Goal: Find contact information: Find contact information

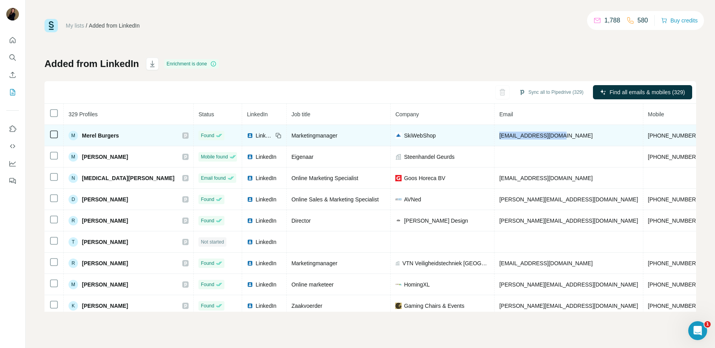
drag, startPoint x: 529, startPoint y: 134, endPoint x: 462, endPoint y: 135, distance: 66.9
click at [494, 135] on td "[EMAIL_ADDRESS][DOMAIN_NAME]" at bounding box center [568, 135] width 148 height 21
copy span "[EMAIL_ADDRESS][DOMAIN_NAME]"
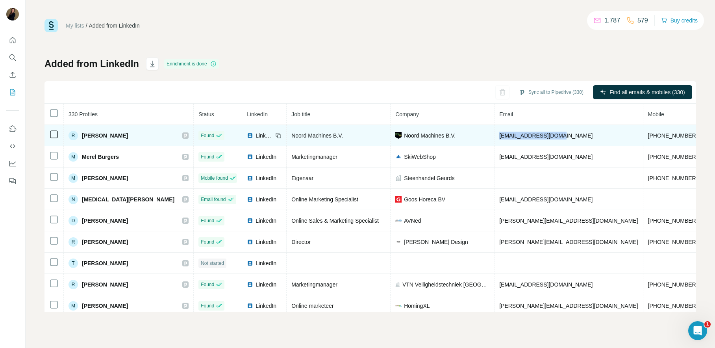
drag, startPoint x: 520, startPoint y: 135, endPoint x: 459, endPoint y: 133, distance: 61.0
click at [494, 133] on td "[EMAIL_ADDRESS][DOMAIN_NAME]" at bounding box center [568, 135] width 148 height 21
copy tr "[EMAIL_ADDRESS][DOMAIN_NAME]"
